Goal: Navigation & Orientation: Understand site structure

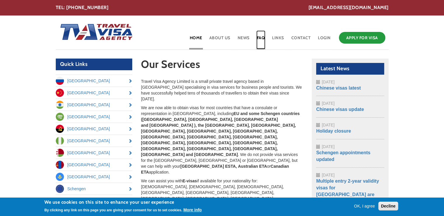
click at [263, 40] on link "FAQ" at bounding box center [261, 39] width 9 height 19
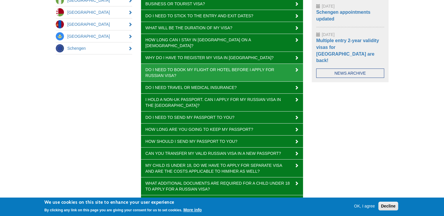
scroll to position [175, 0]
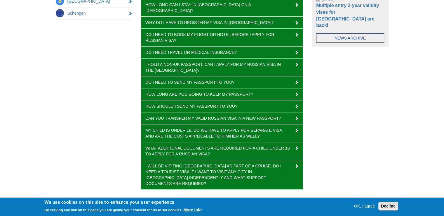
click at [389, 203] on button "Decline" at bounding box center [389, 205] width 20 height 9
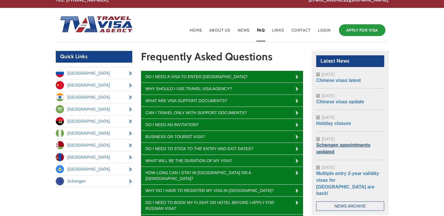
scroll to position [0, 0]
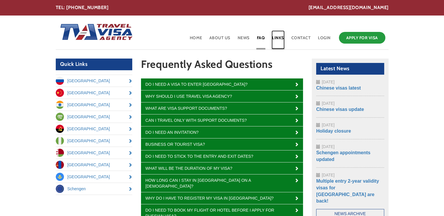
click at [283, 37] on link "Links" at bounding box center [278, 39] width 13 height 19
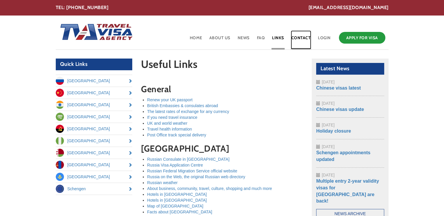
click at [300, 39] on link "Contact" at bounding box center [301, 39] width 21 height 19
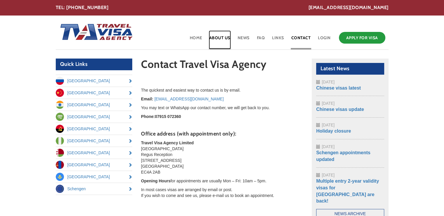
click at [221, 39] on link "About Us" at bounding box center [220, 39] width 22 height 19
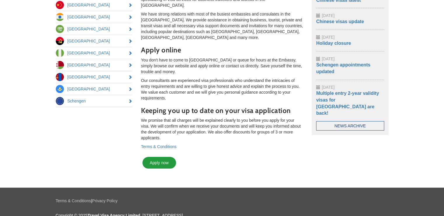
scroll to position [16, 0]
